Goal: Information Seeking & Learning: Learn about a topic

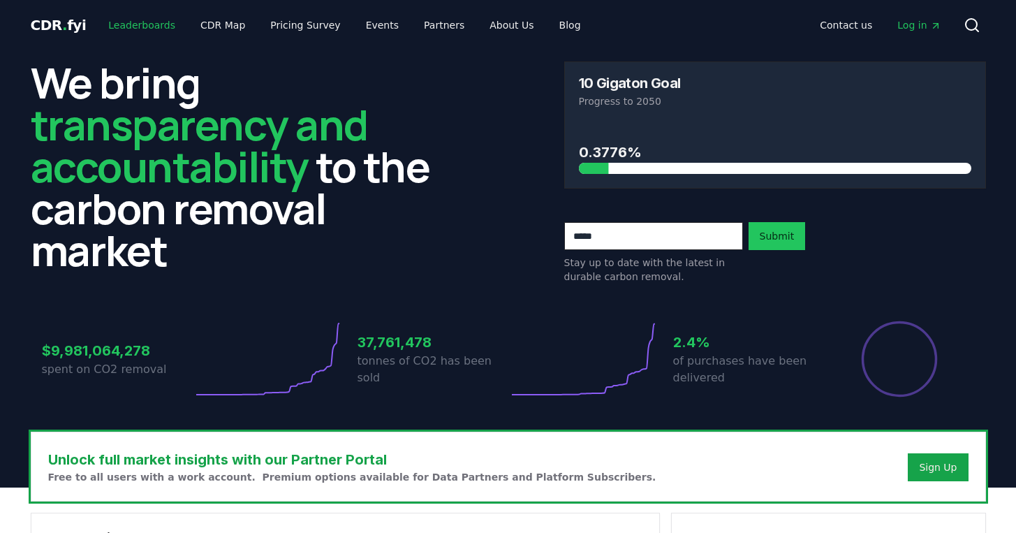
click at [152, 21] on link "Leaderboards" at bounding box center [141, 25] width 89 height 25
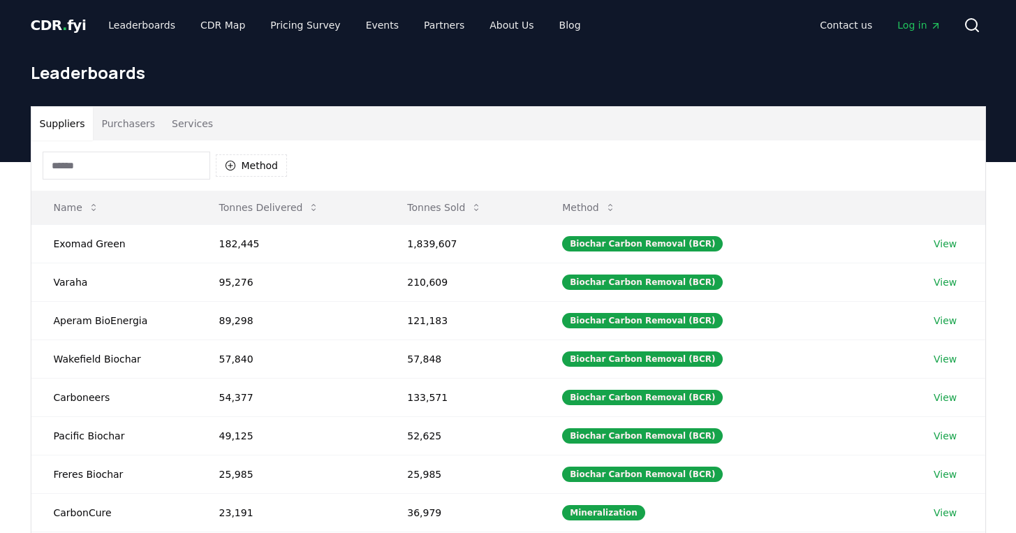
click at [140, 164] on input at bounding box center [127, 166] width 168 height 28
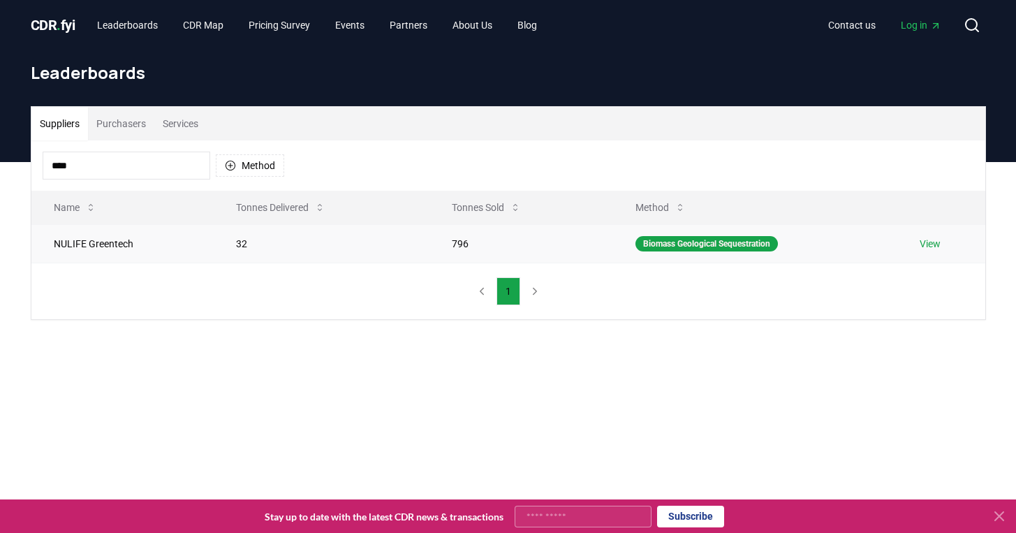
type input "****"
click at [91, 249] on td "NULIFE Greentech" at bounding box center [122, 243] width 182 height 38
click at [934, 243] on link "View" at bounding box center [930, 244] width 21 height 14
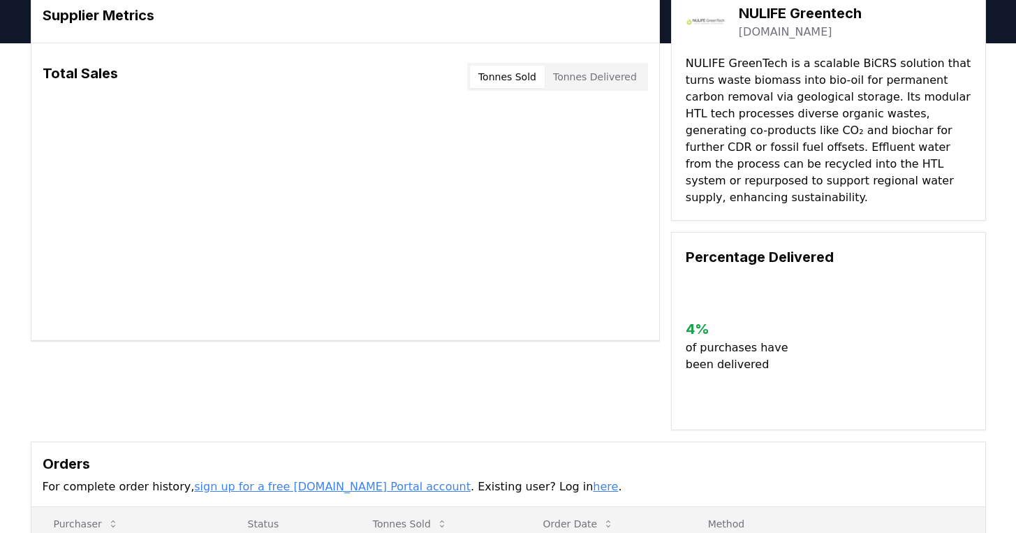
scroll to position [39, 0]
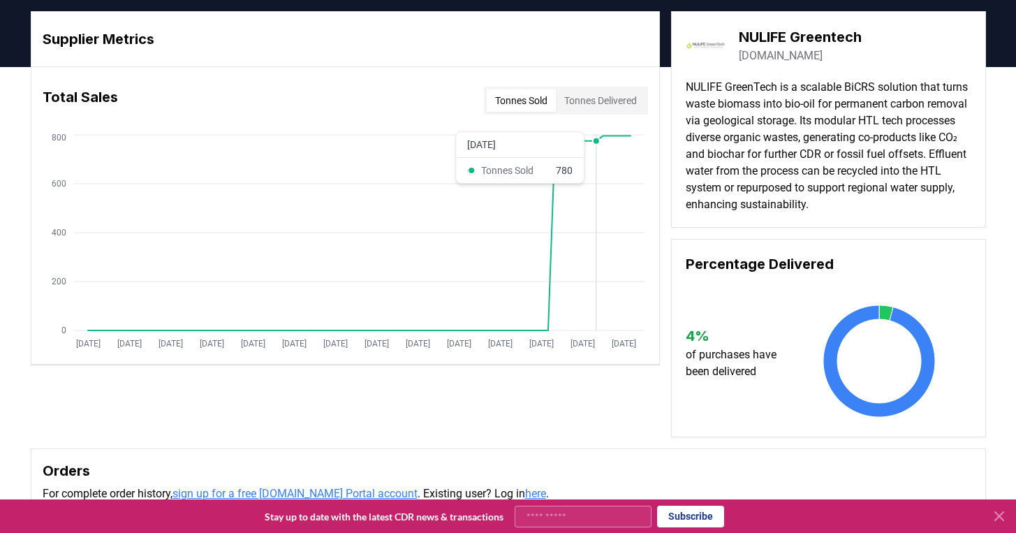
click at [595, 154] on icon "[DATE] [DATE] [DATE] [DATE] [DATE] [DATE] [DATE] [DATE] [DATE] [DATE] [DATE] [D…" at bounding box center [339, 242] width 617 height 223
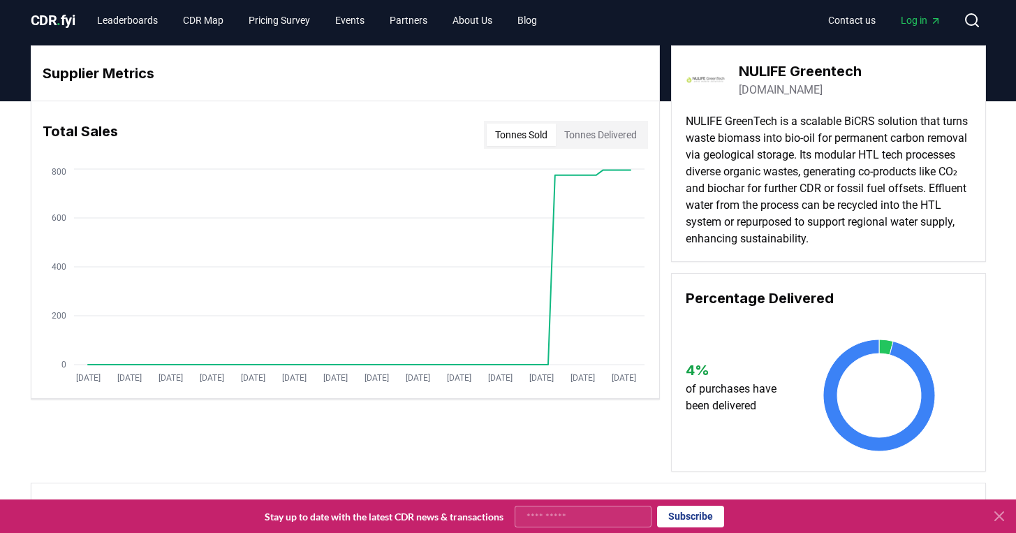
scroll to position [0, 0]
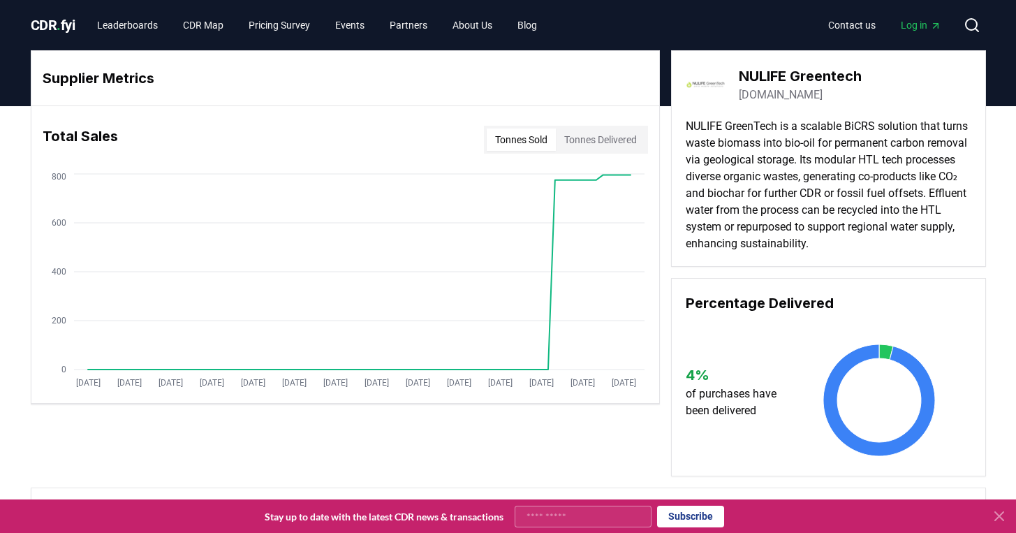
click at [582, 140] on button "Tonnes Delivered" at bounding box center [600, 139] width 89 height 22
click at [529, 148] on button "Tonnes Sold" at bounding box center [521, 139] width 69 height 22
click at [578, 140] on button "Tonnes Delivered" at bounding box center [600, 139] width 89 height 22
